Goal: Information Seeking & Learning: Learn about a topic

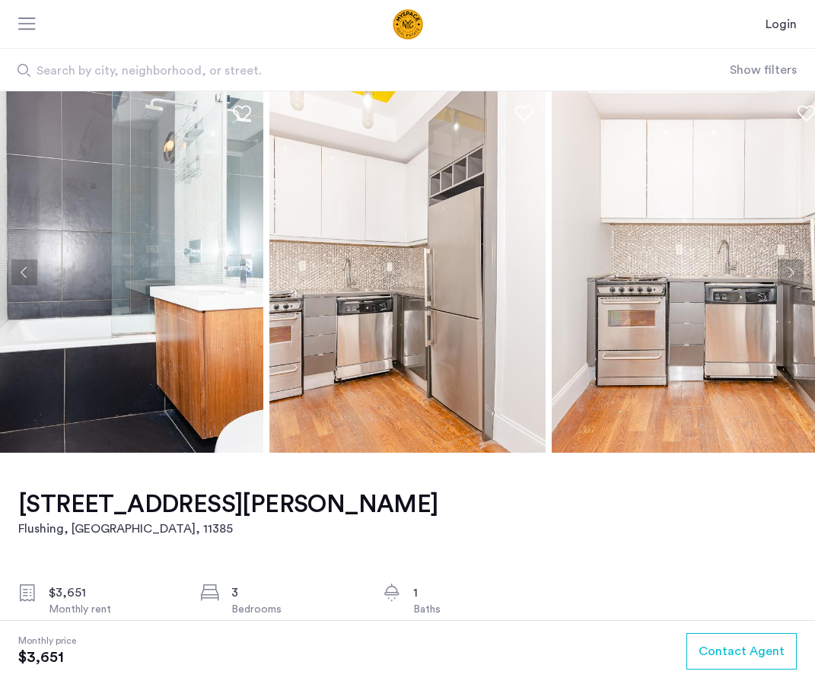
click at [784, 279] on button "Next apartment" at bounding box center [791, 273] width 26 height 26
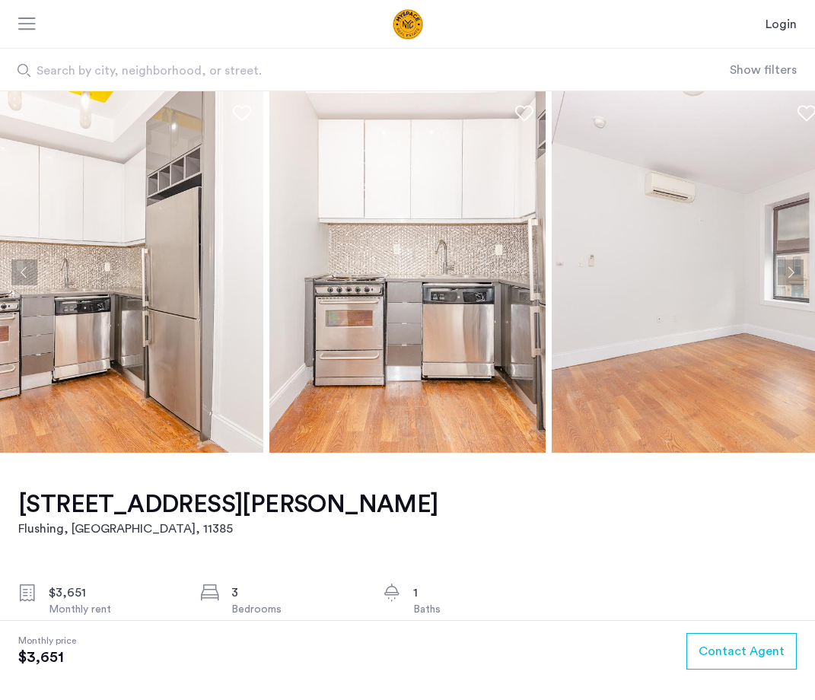
click at [784, 279] on button "Next apartment" at bounding box center [791, 273] width 26 height 26
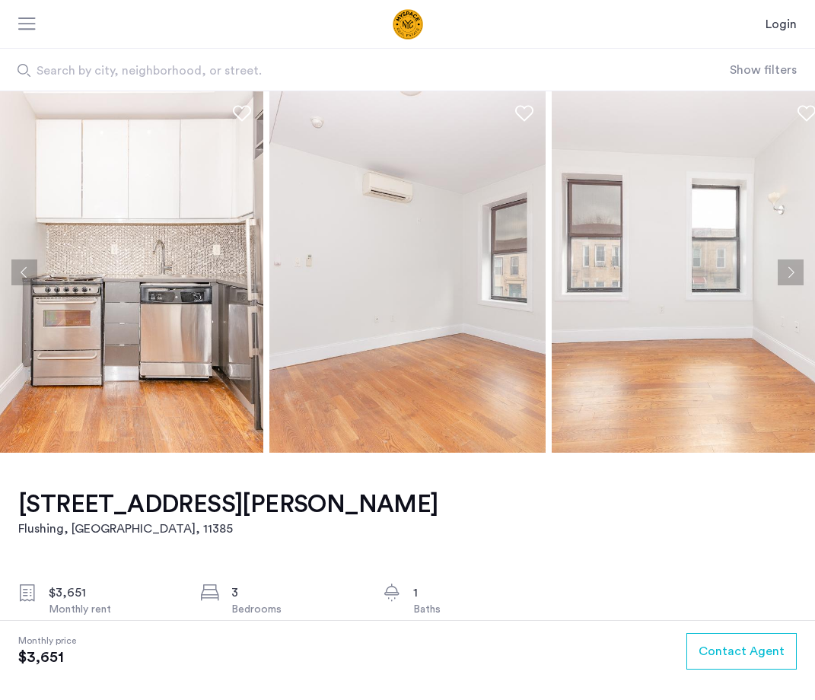
click at [786, 279] on button "Next apartment" at bounding box center [791, 273] width 26 height 26
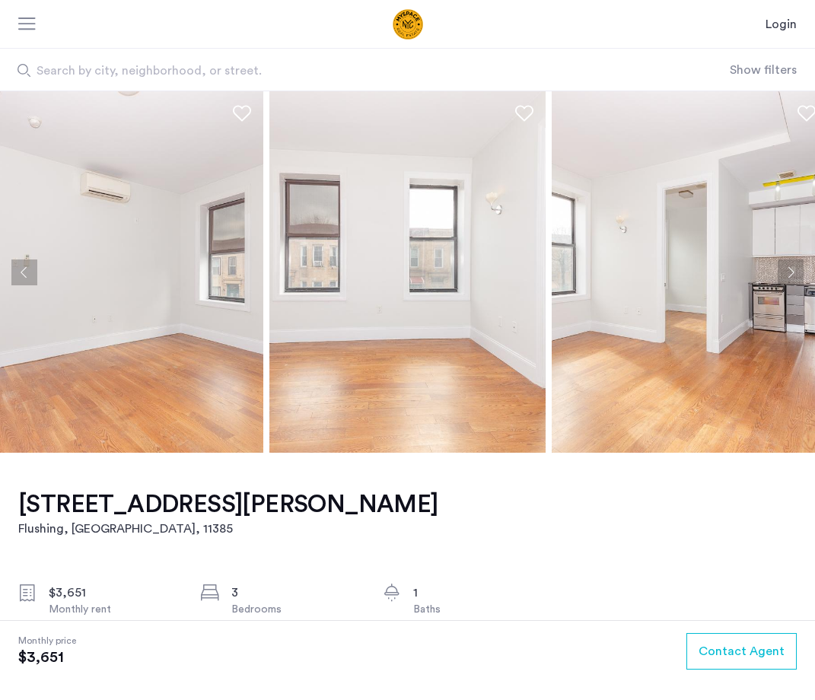
click at [786, 279] on button "Next apartment" at bounding box center [791, 273] width 26 height 26
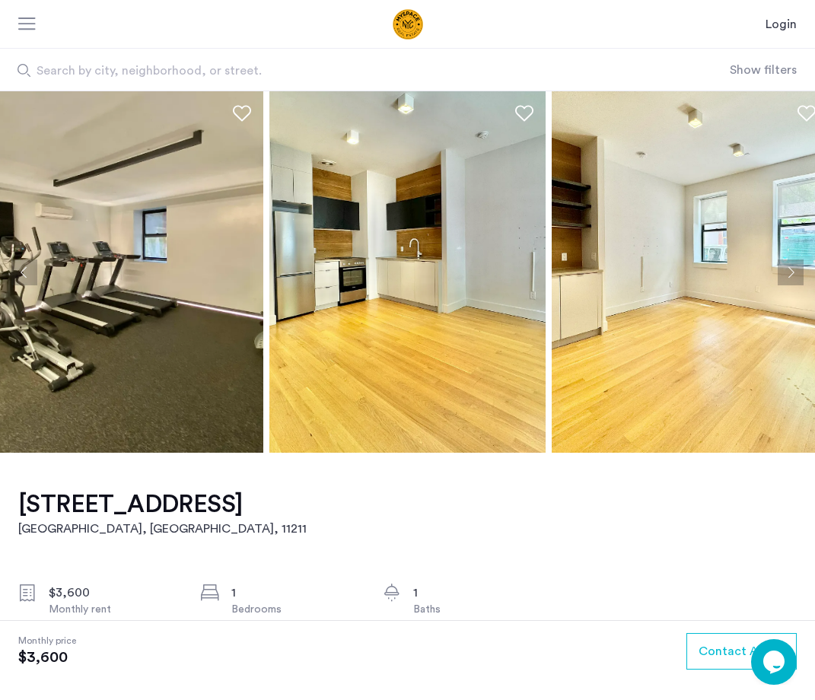
click at [789, 273] on button "Next apartment" at bounding box center [791, 273] width 26 height 26
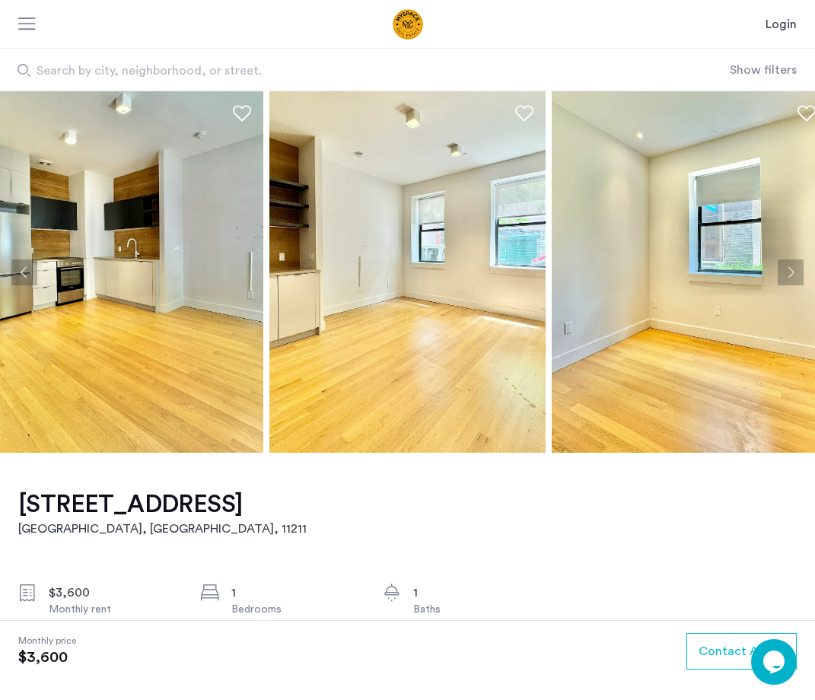
click at [789, 273] on button "Next apartment" at bounding box center [791, 273] width 26 height 26
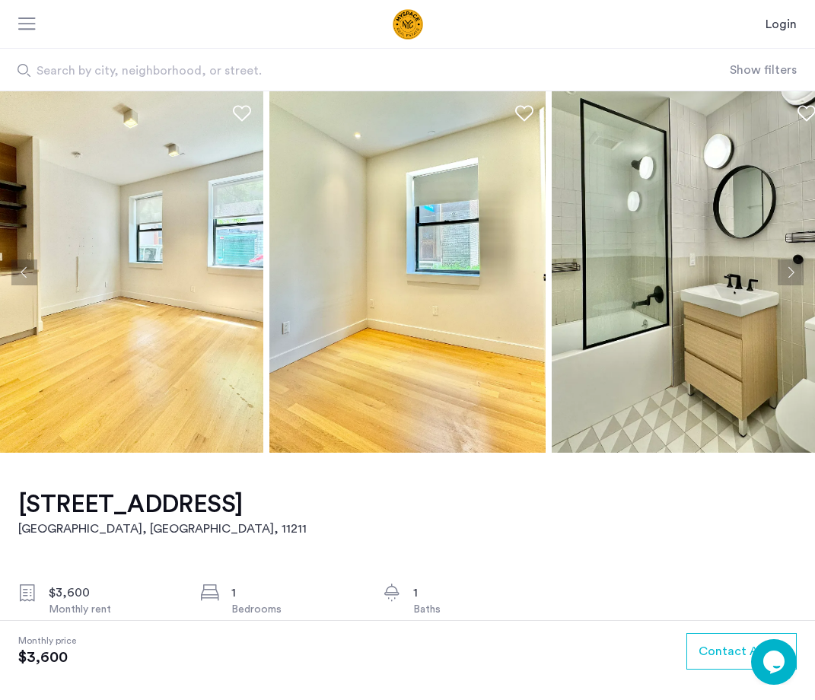
click at [789, 270] on button "Next apartment" at bounding box center [791, 273] width 26 height 26
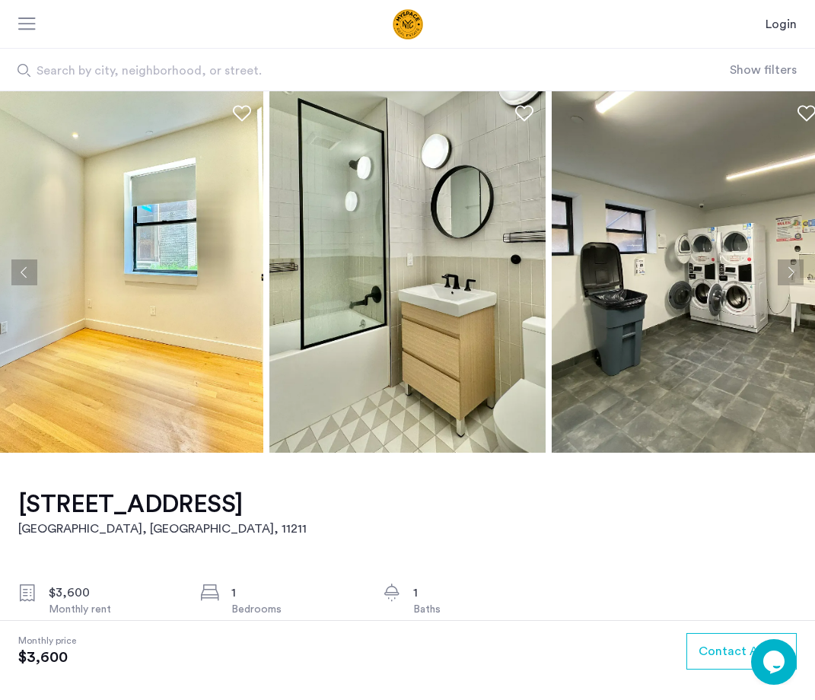
click at [789, 272] on button "Next apartment" at bounding box center [791, 273] width 26 height 26
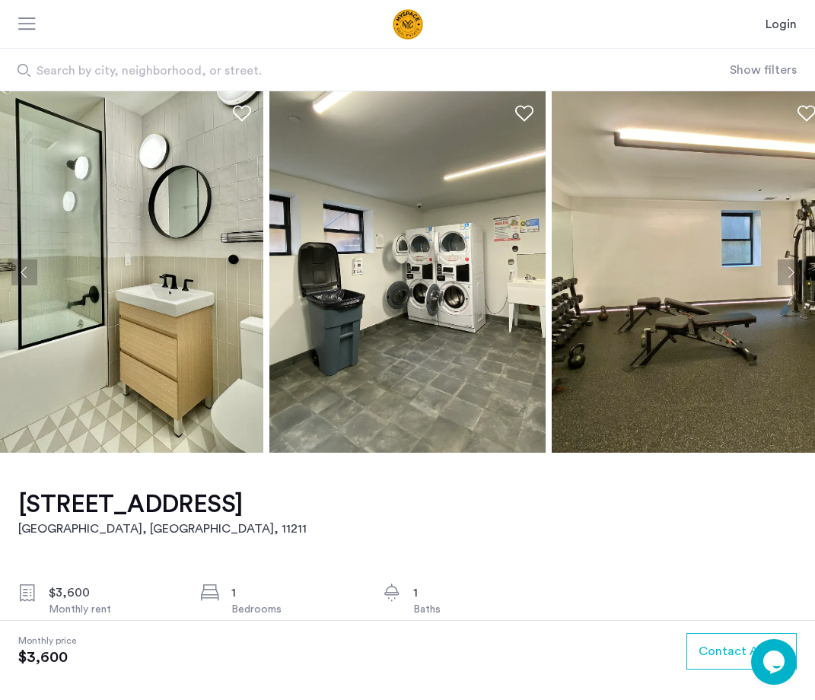
click at [789, 272] on button "Next apartment" at bounding box center [791, 273] width 26 height 26
